Goal: Transaction & Acquisition: Purchase product/service

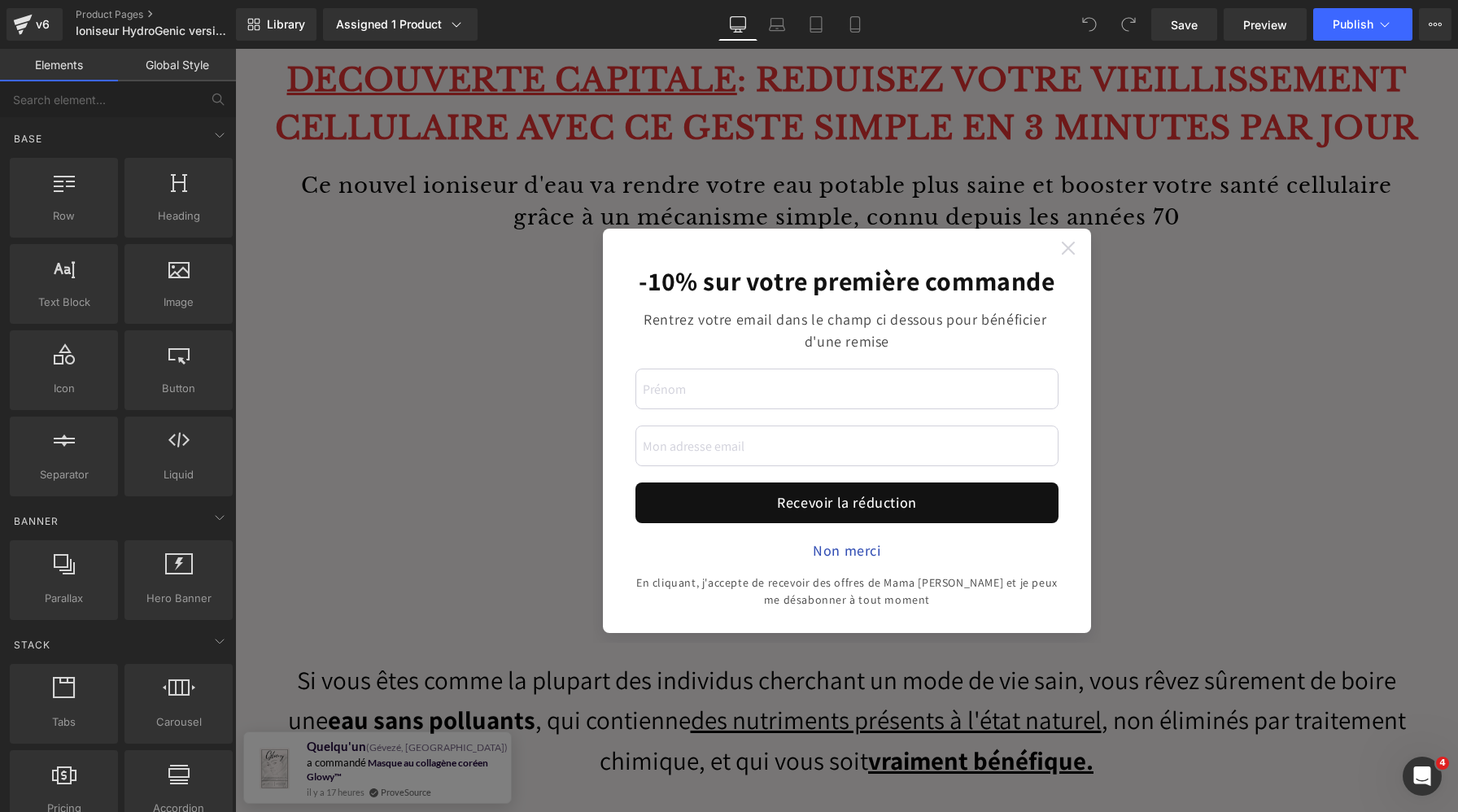
click at [1066, 253] on icon at bounding box center [1068, 247] width 13 height 13
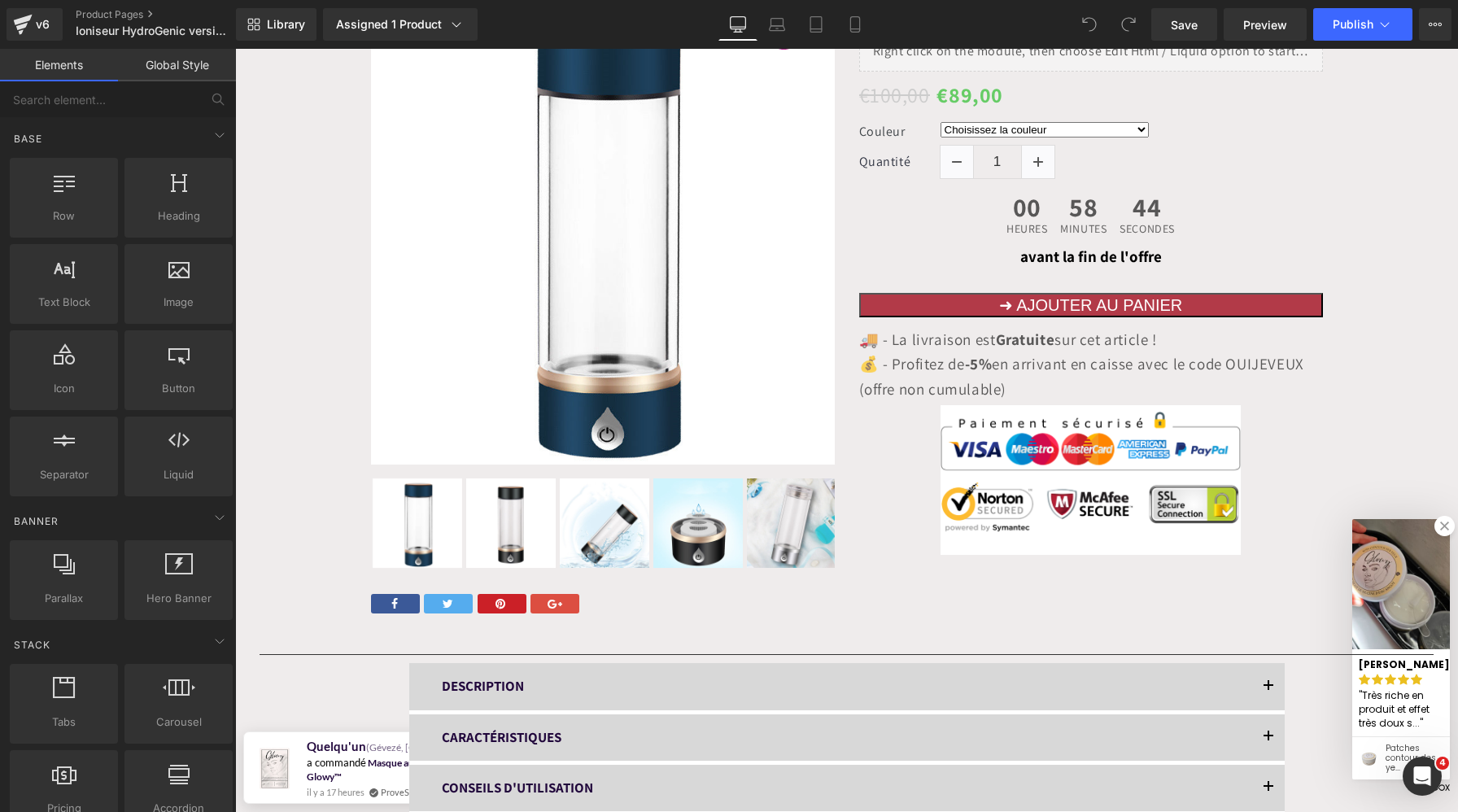
scroll to position [7382, 0]
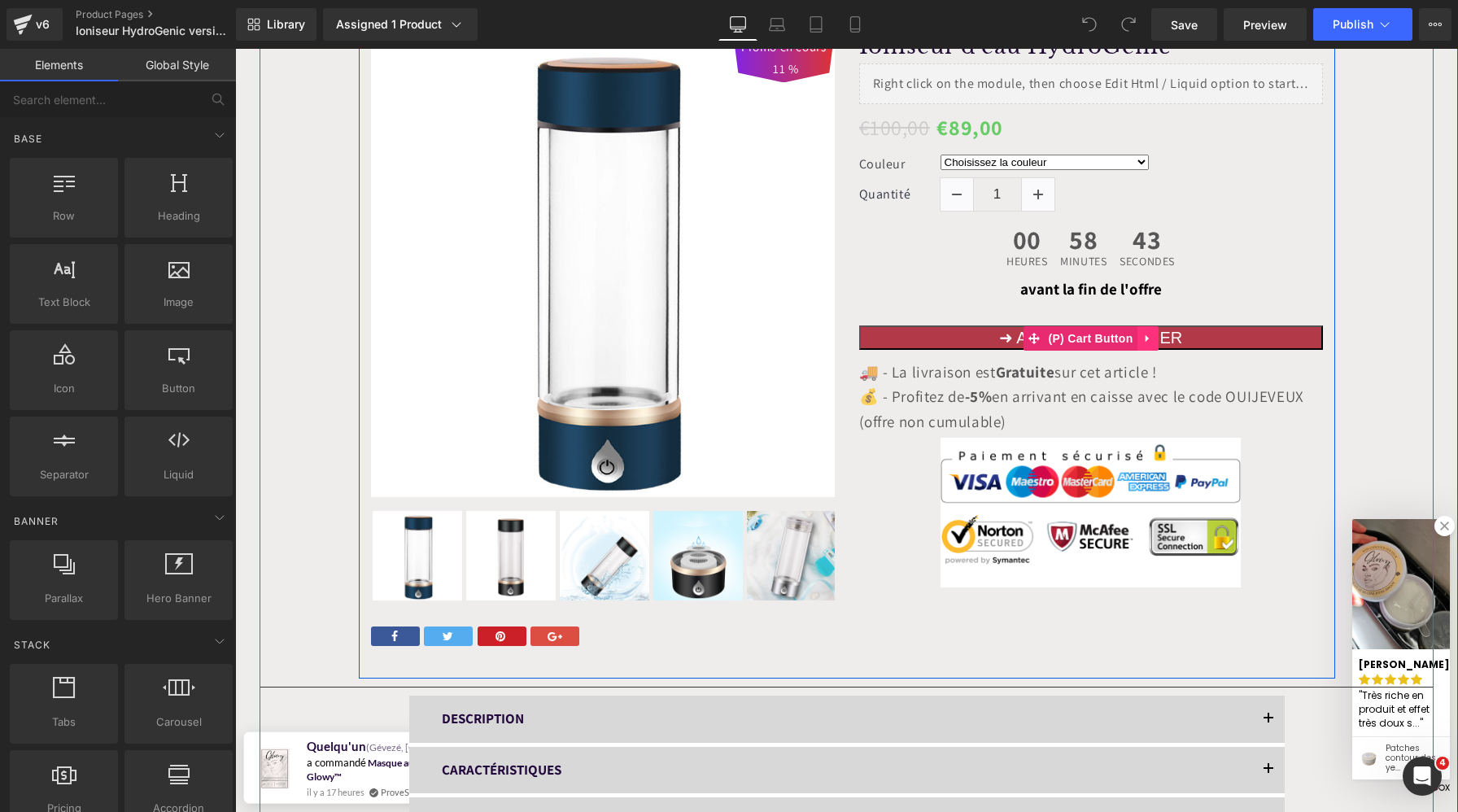
click at [1143, 326] on link at bounding box center [1148, 338] width 21 height 25
click at [1283, 325] on button "➜ AJOUTER AU PANIER" at bounding box center [1091, 337] width 464 height 25
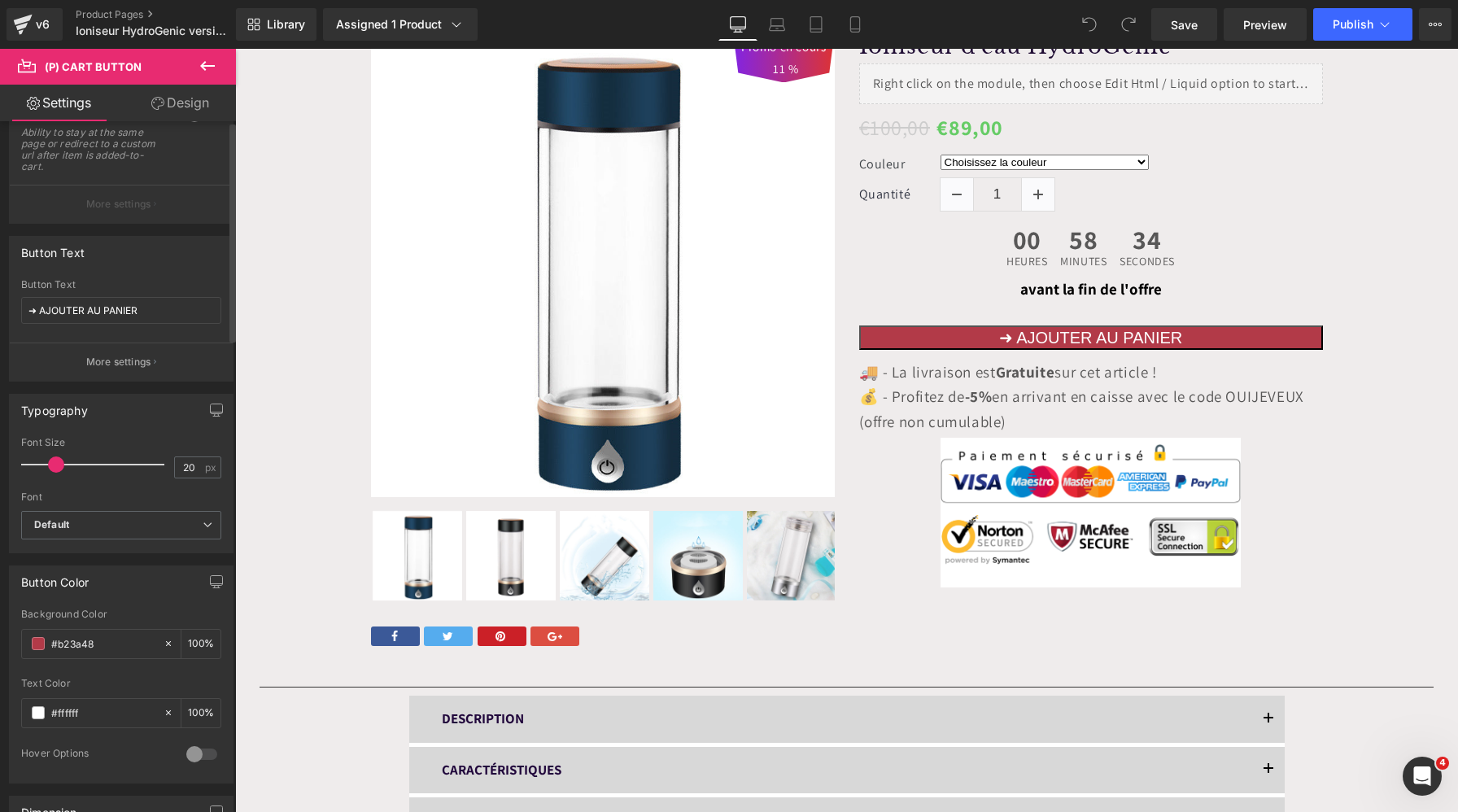
scroll to position [0, 0]
